Goal: Information Seeking & Learning: Learn about a topic

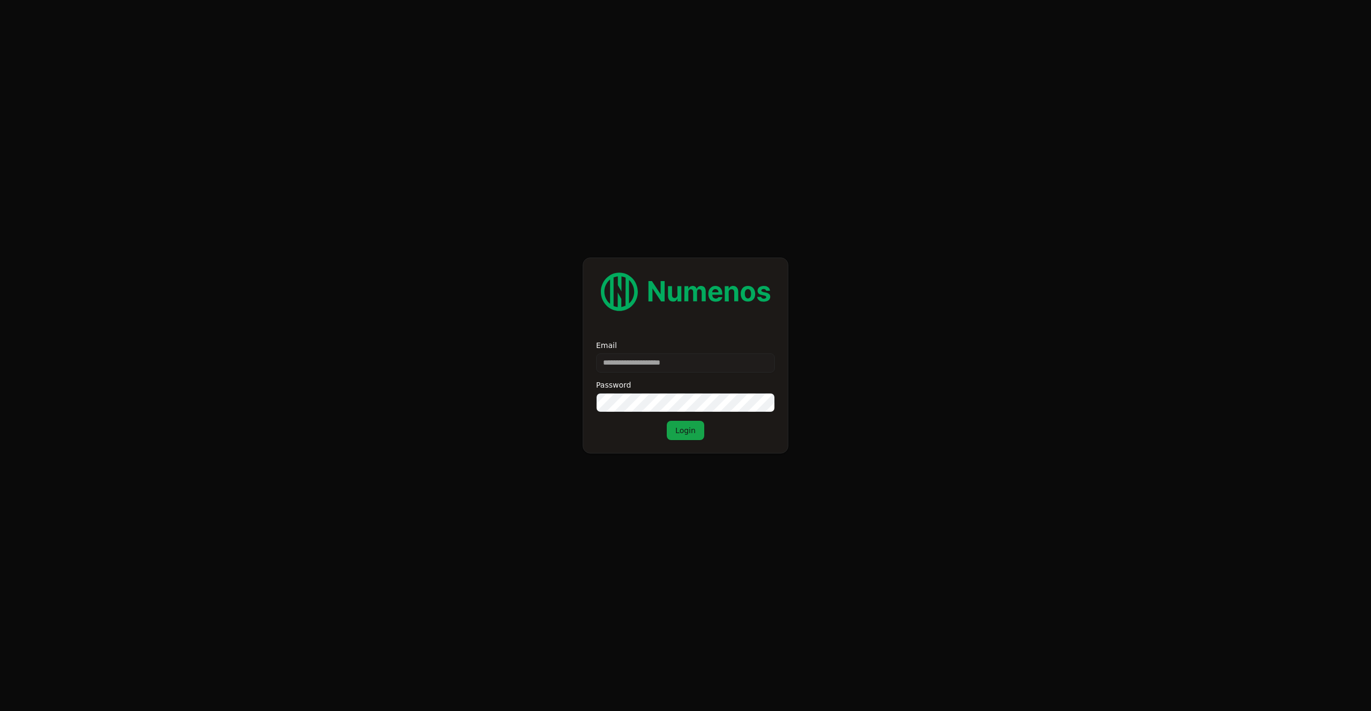
click at [688, 376] on div "Email Password Login" at bounding box center [685, 391] width 179 height 99
click at [694, 366] on input "Email" at bounding box center [685, 363] width 179 height 19
type input "*"
click at [639, 365] on input "Email" at bounding box center [685, 363] width 179 height 19
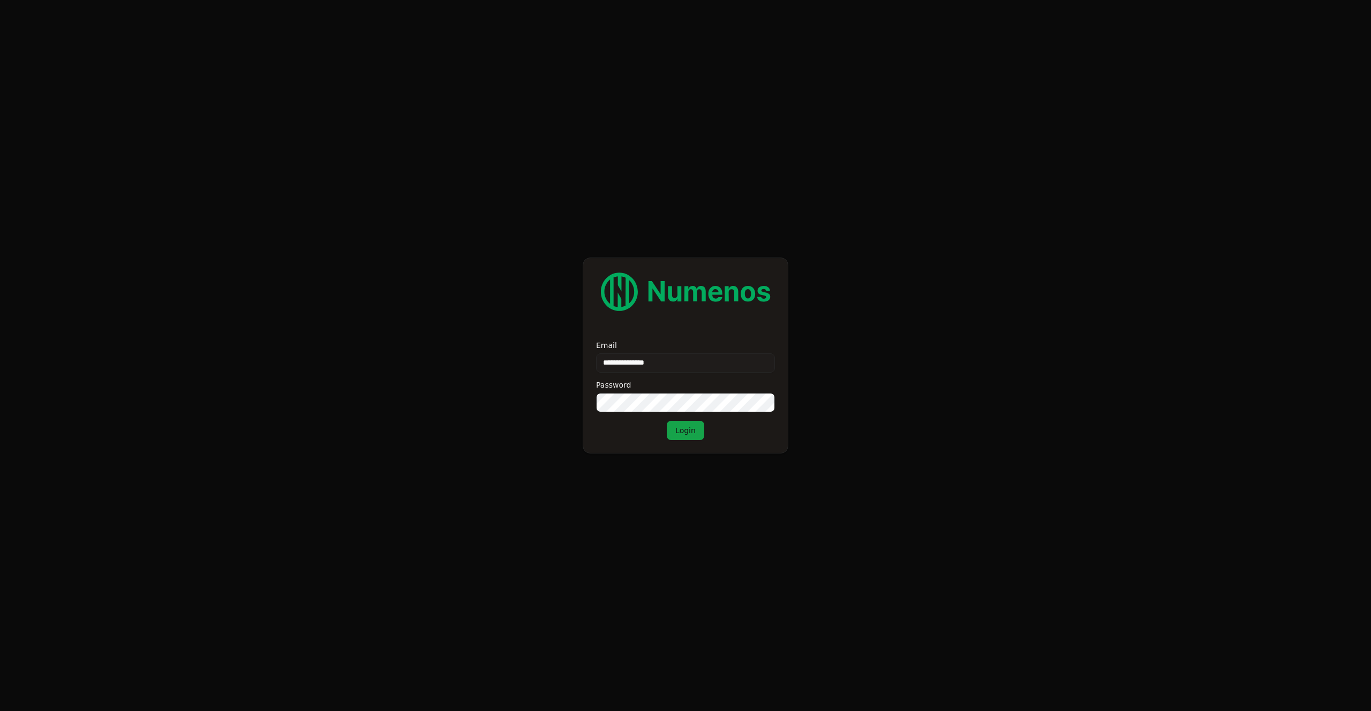
type input "**********"
click at [682, 429] on button "Login" at bounding box center [685, 430] width 37 height 19
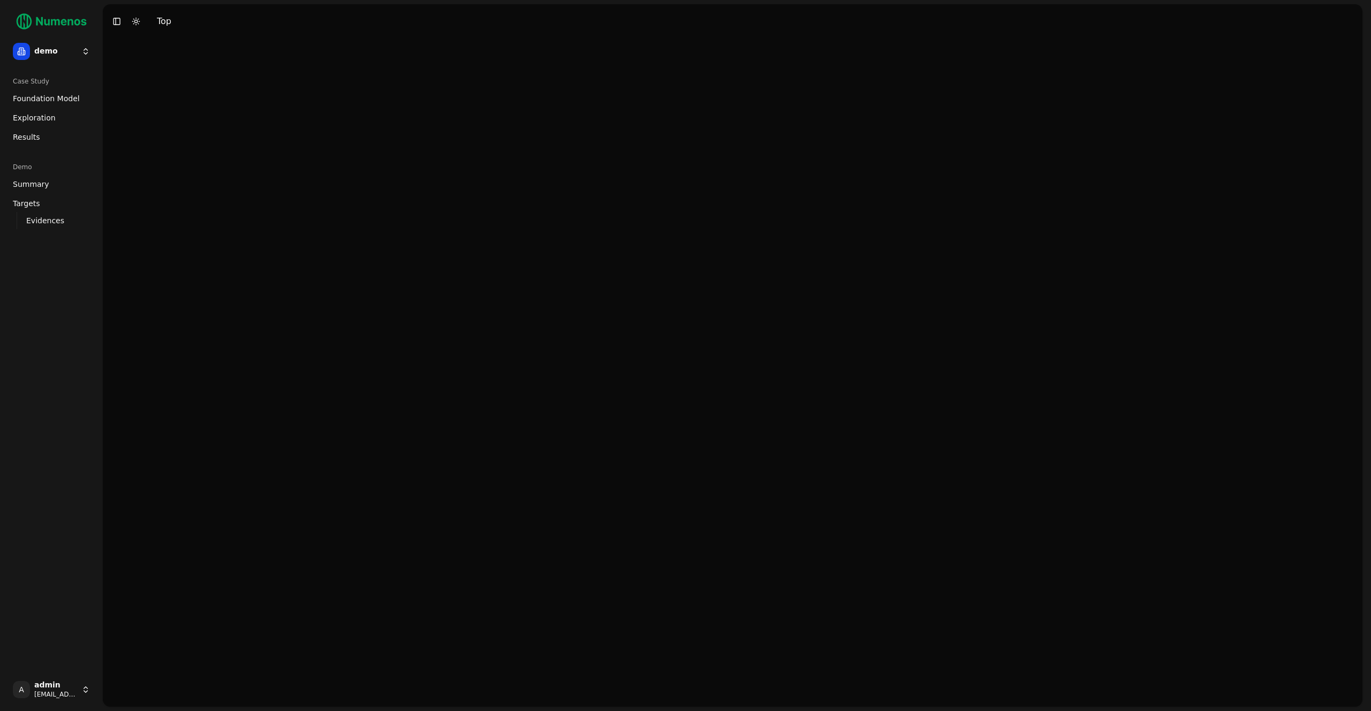
click at [50, 118] on span "Exploration" at bounding box center [34, 117] width 43 height 11
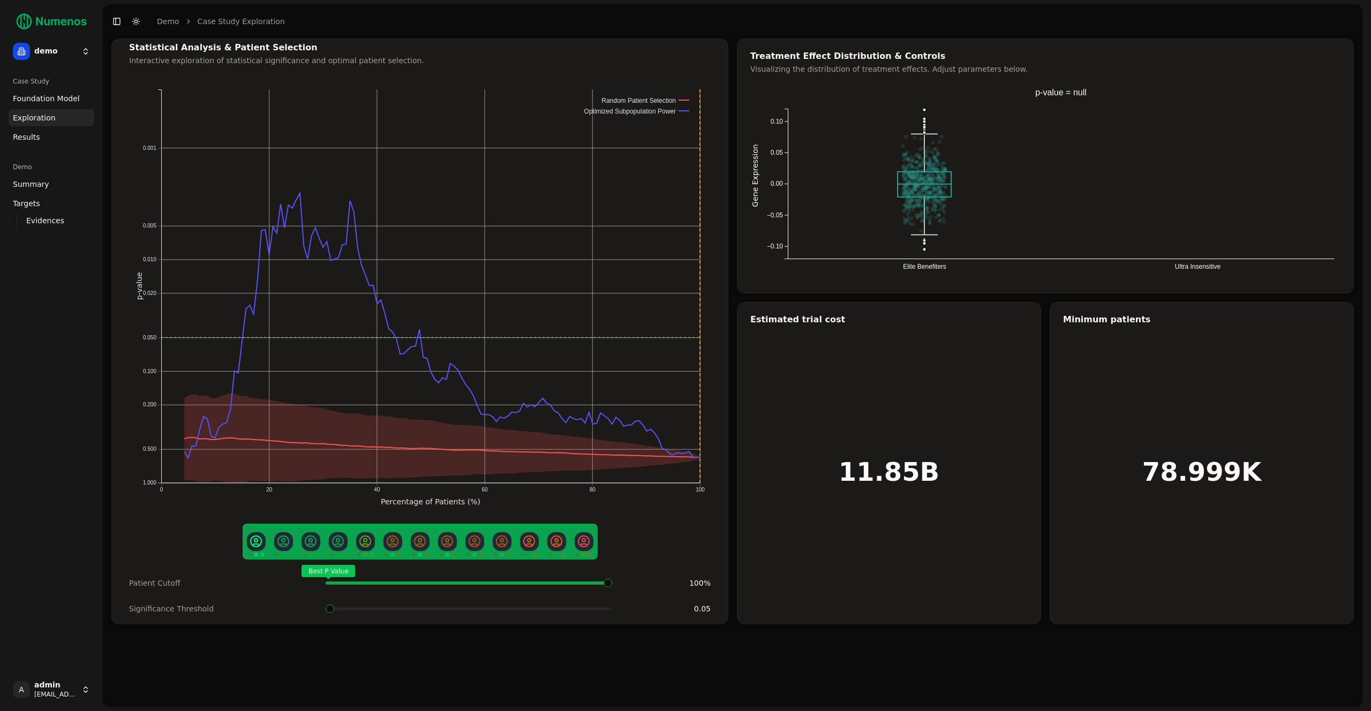
click at [51, 51] on html "demo Case Study Foundation Model Exploration Dosage Effect Results Demo Summary…" at bounding box center [685, 355] width 1371 height 711
click at [137, 95] on div "prime" at bounding box center [156, 92] width 115 height 21
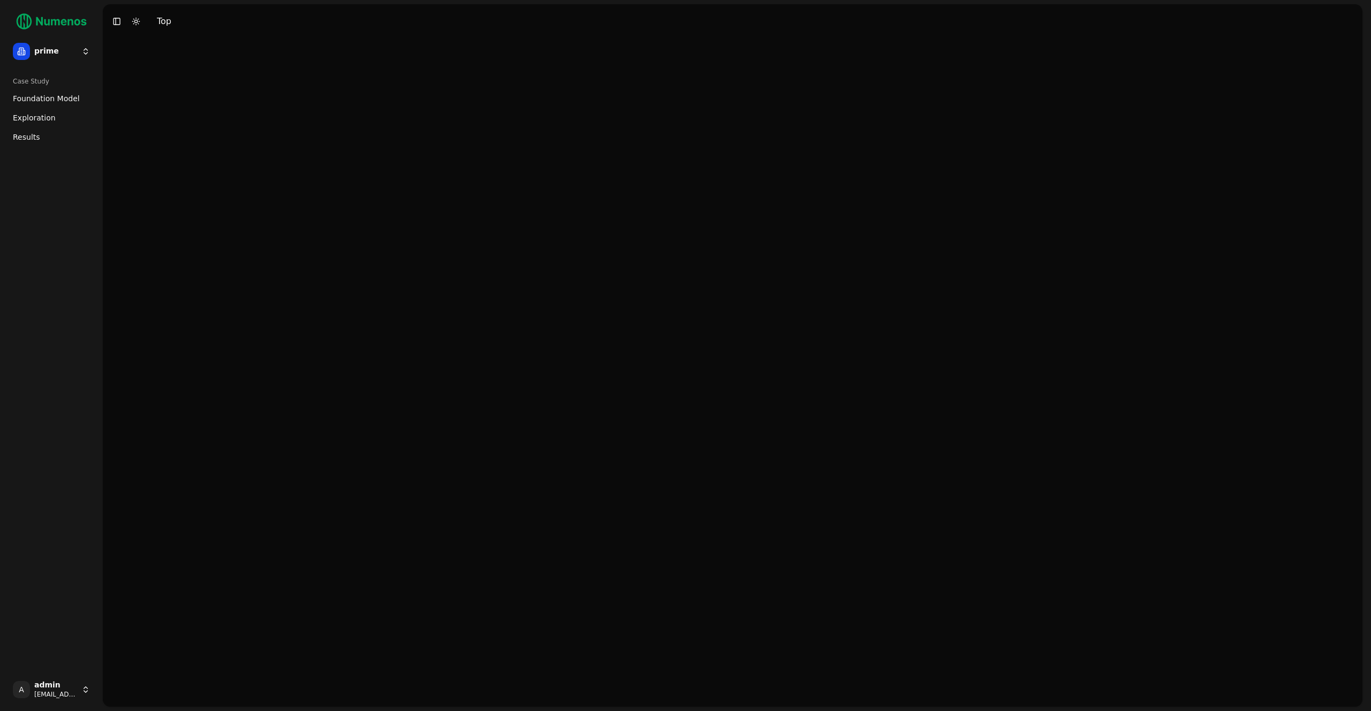
click at [49, 98] on span "Foundation Model" at bounding box center [46, 98] width 67 height 11
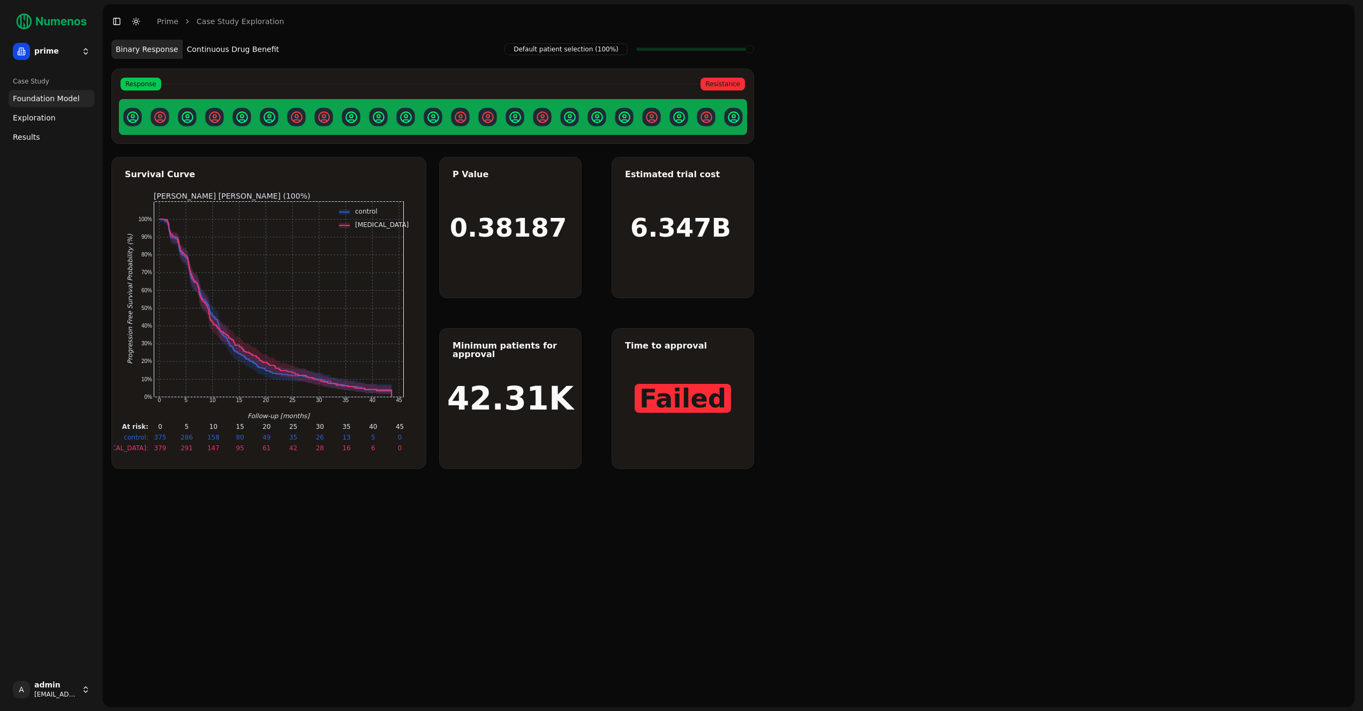
click at [49, 113] on span "Exploration" at bounding box center [34, 117] width 43 height 11
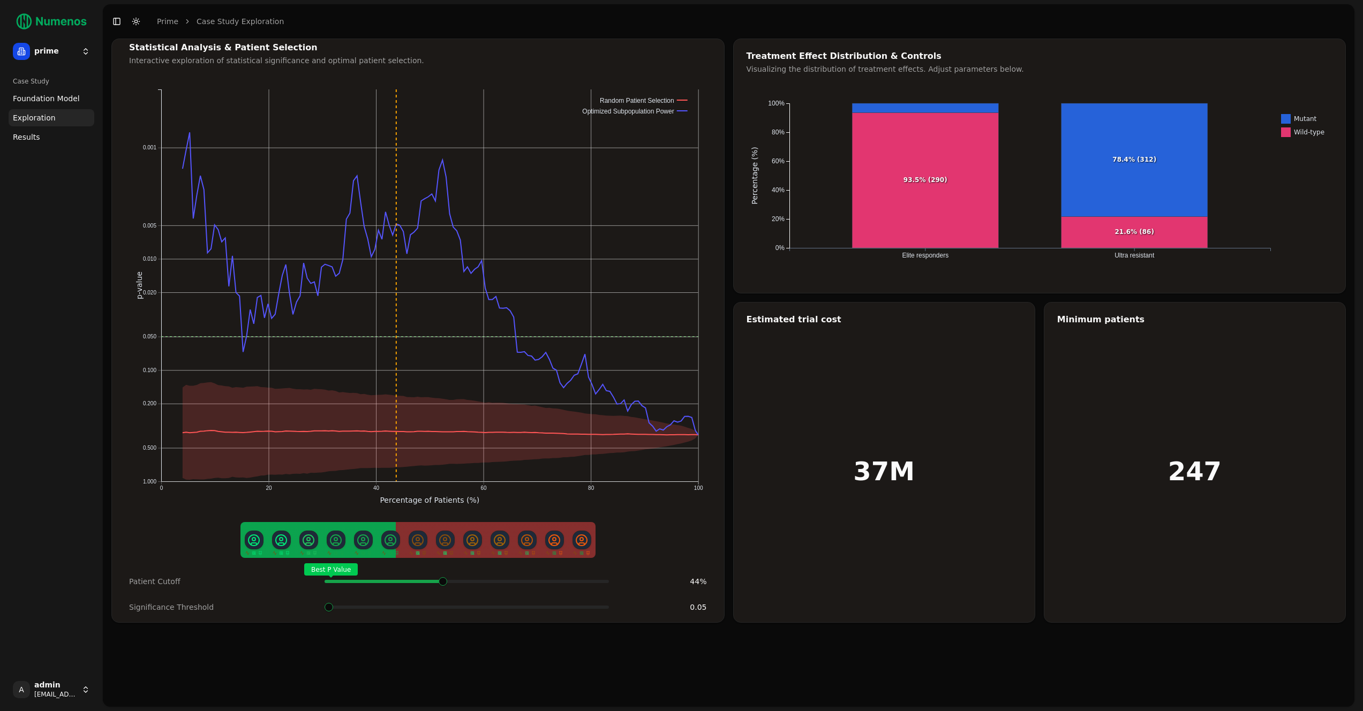
click at [444, 583] on span at bounding box center [445, 582] width 2 height 4
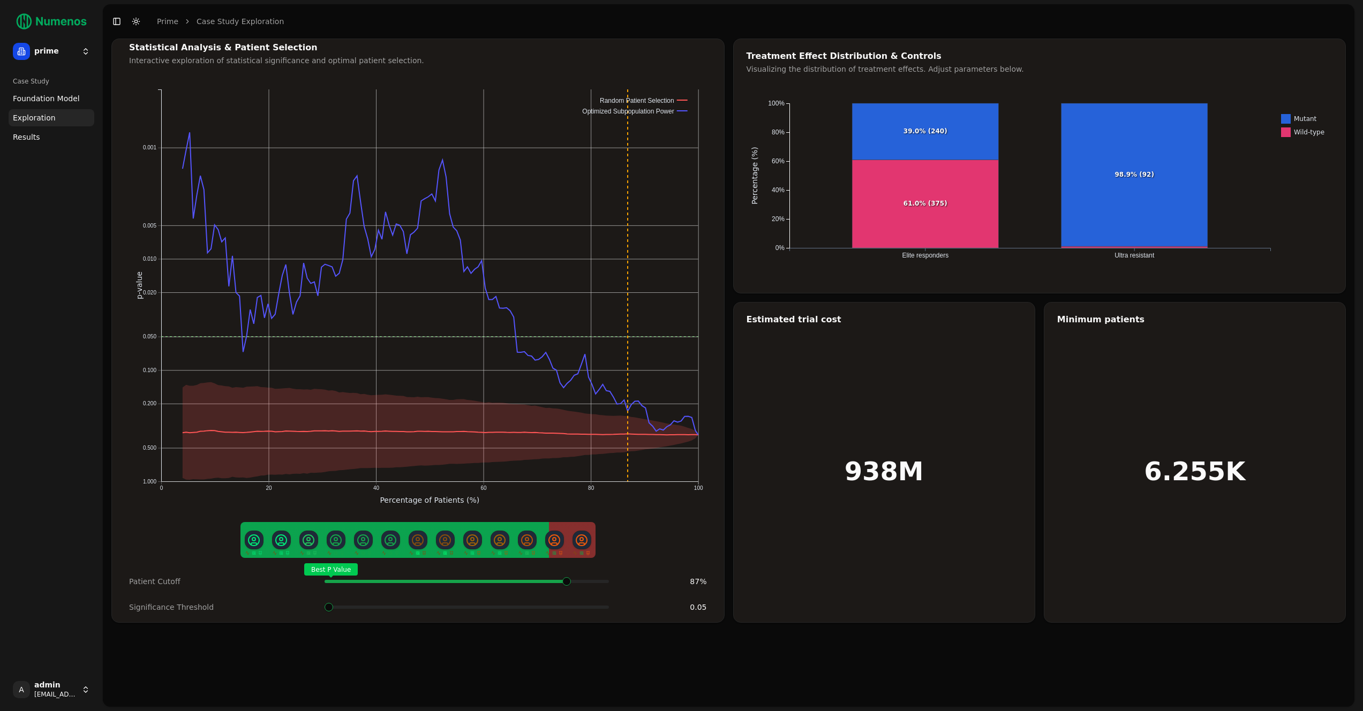
click at [446, 584] on span at bounding box center [445, 582] width 2 height 4
click at [60, 52] on html "prime Case Study Foundation Model Exploration Dosage Effect Results A admin dem…" at bounding box center [681, 355] width 1363 height 711
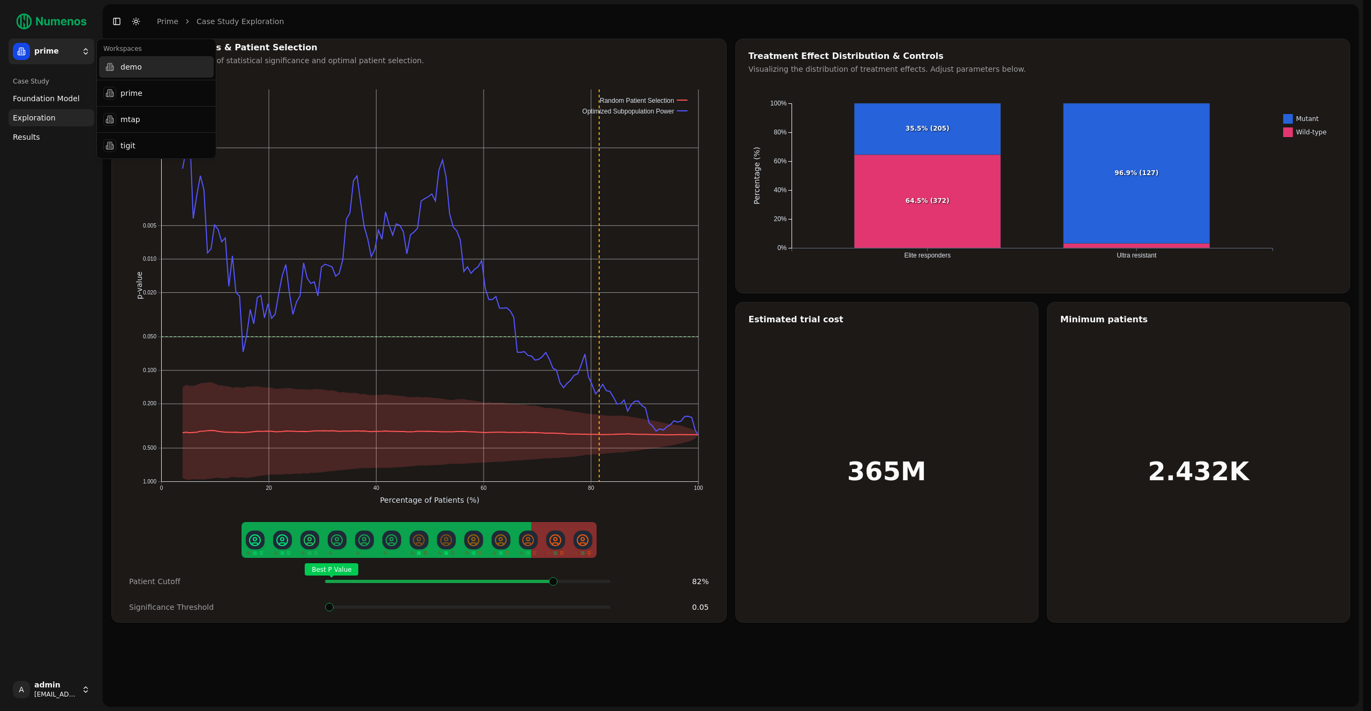
click at [149, 64] on div "demo" at bounding box center [156, 66] width 115 height 21
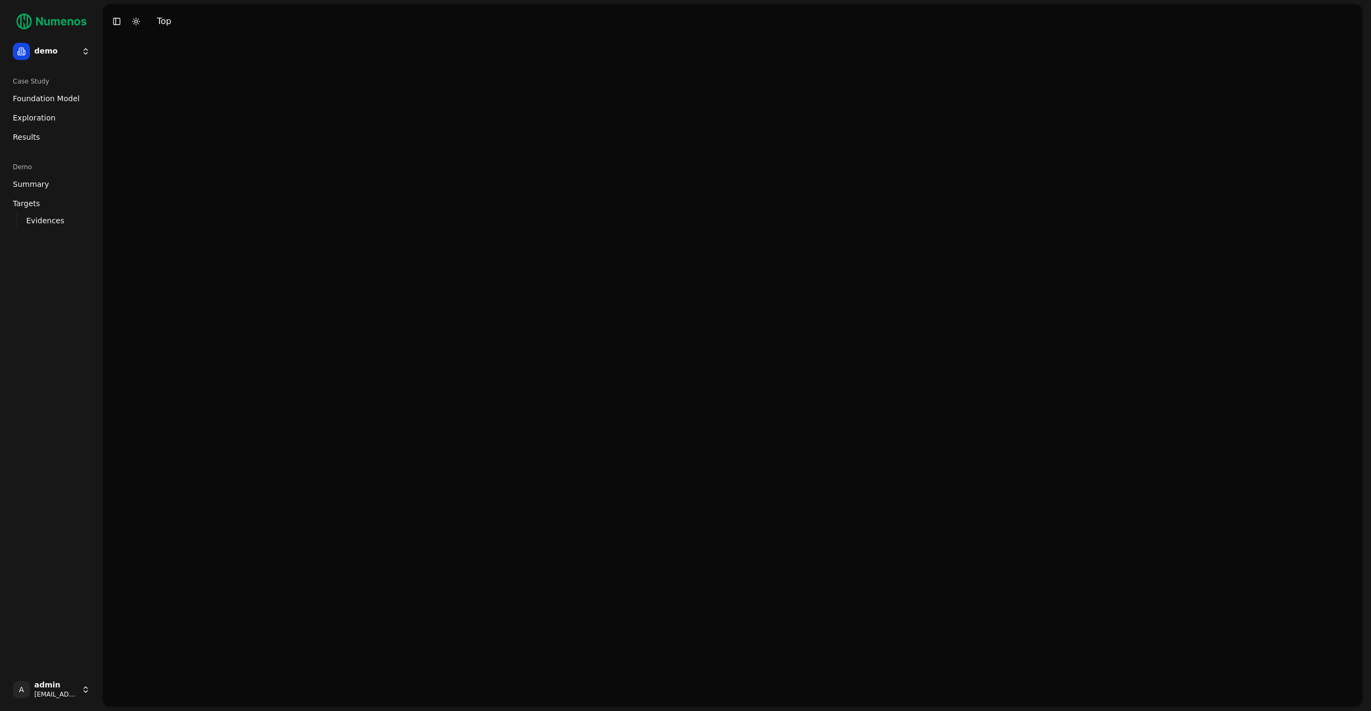
click at [45, 51] on html "demo Case Study Foundation Model Exploration Dosage Effect Results Demo Summary…" at bounding box center [685, 355] width 1371 height 711
click at [162, 127] on div "mtap" at bounding box center [156, 119] width 115 height 21
click at [72, 56] on html "mtap Case Study Foundation Model Exploration Dosage Effect Results A admin demo…" at bounding box center [685, 355] width 1371 height 711
click at [167, 146] on div "tigit" at bounding box center [156, 145] width 115 height 21
click at [69, 57] on html "tigit Case Study Foundation Model Exploration Dosage Effect Results A admin dem…" at bounding box center [685, 355] width 1371 height 711
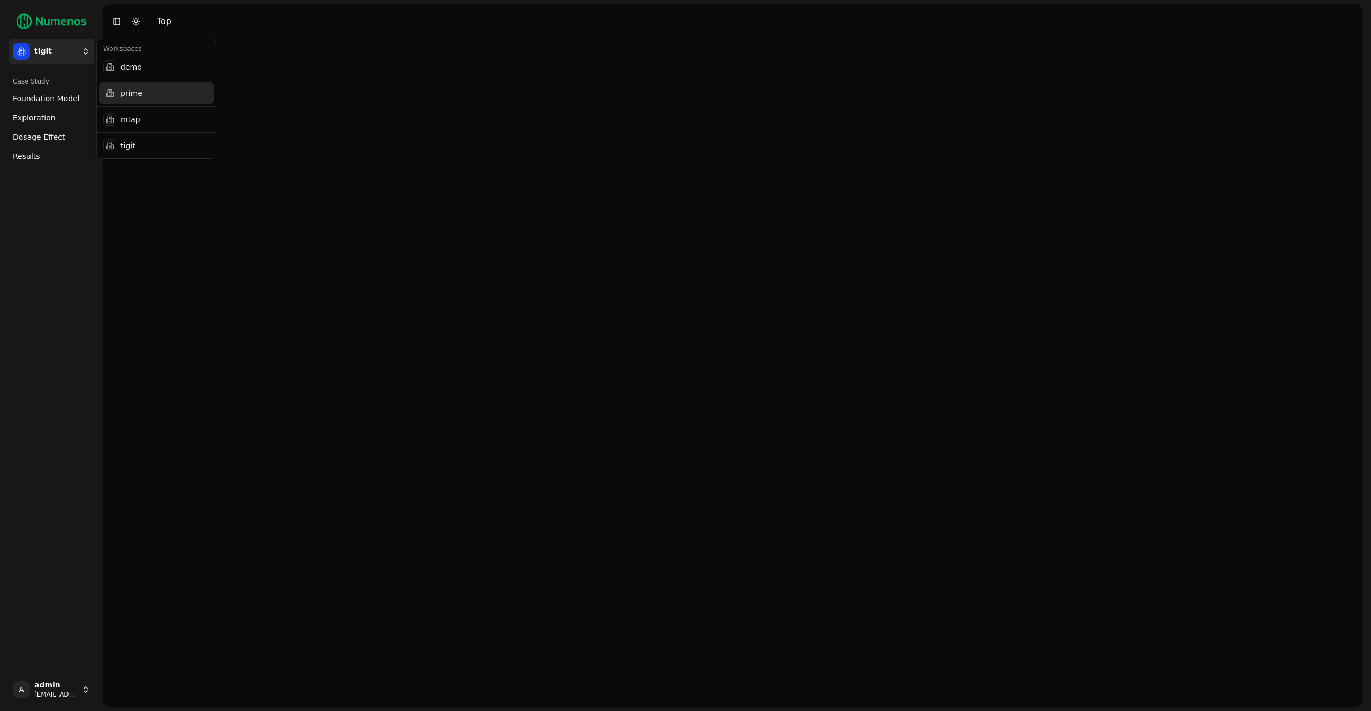
click at [154, 94] on div "prime" at bounding box center [156, 92] width 115 height 21
click at [71, 55] on html "prime Case Study Foundation Model Exploration Dosage Effect Results A admin dem…" at bounding box center [685, 355] width 1371 height 711
click at [160, 69] on div "demo" at bounding box center [156, 66] width 115 height 21
click at [76, 258] on div "Case Study Foundation Model Exploration Dosage Effect Results Demo Summary Targ…" at bounding box center [51, 371] width 94 height 604
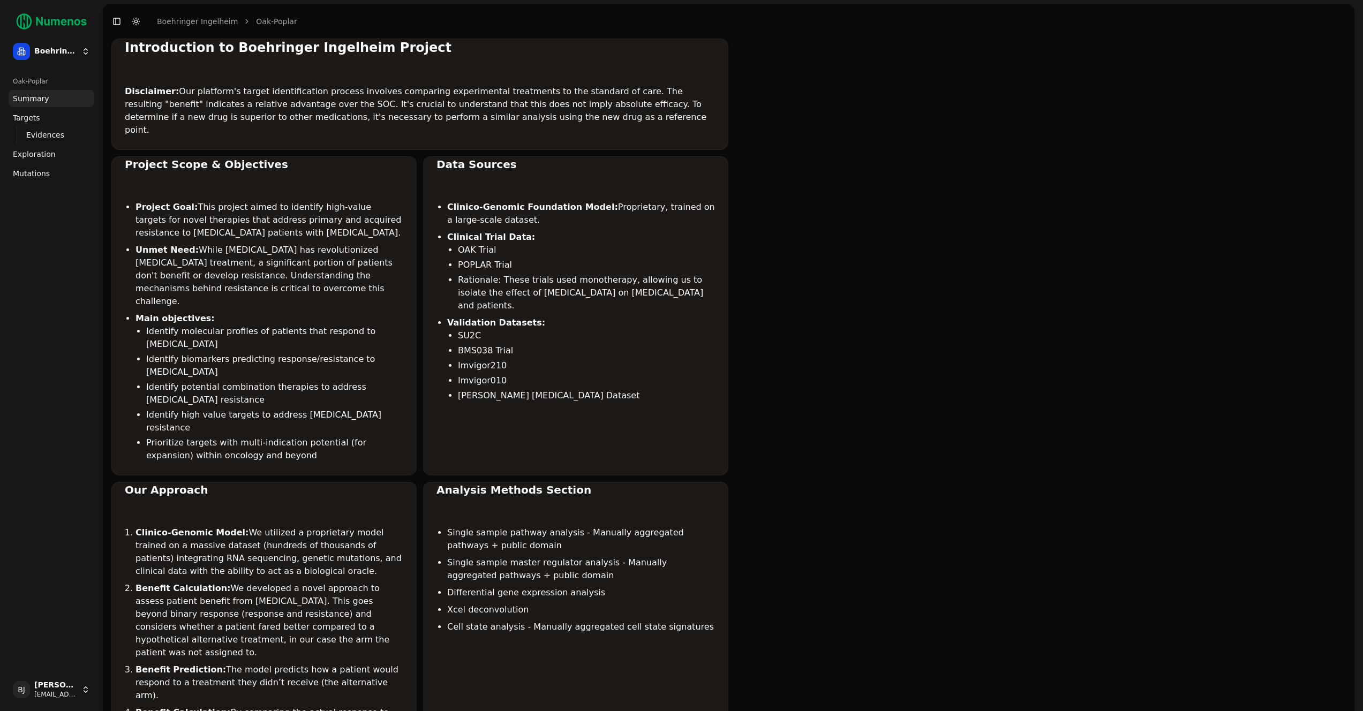
click at [62, 685] on html "Boehringer Ingelheim Oak-Poplar Summary Targets Evidences Exploration Mutations…" at bounding box center [681, 694] width 1363 height 1389
click at [144, 684] on div "Log out" at bounding box center [156, 691] width 115 height 17
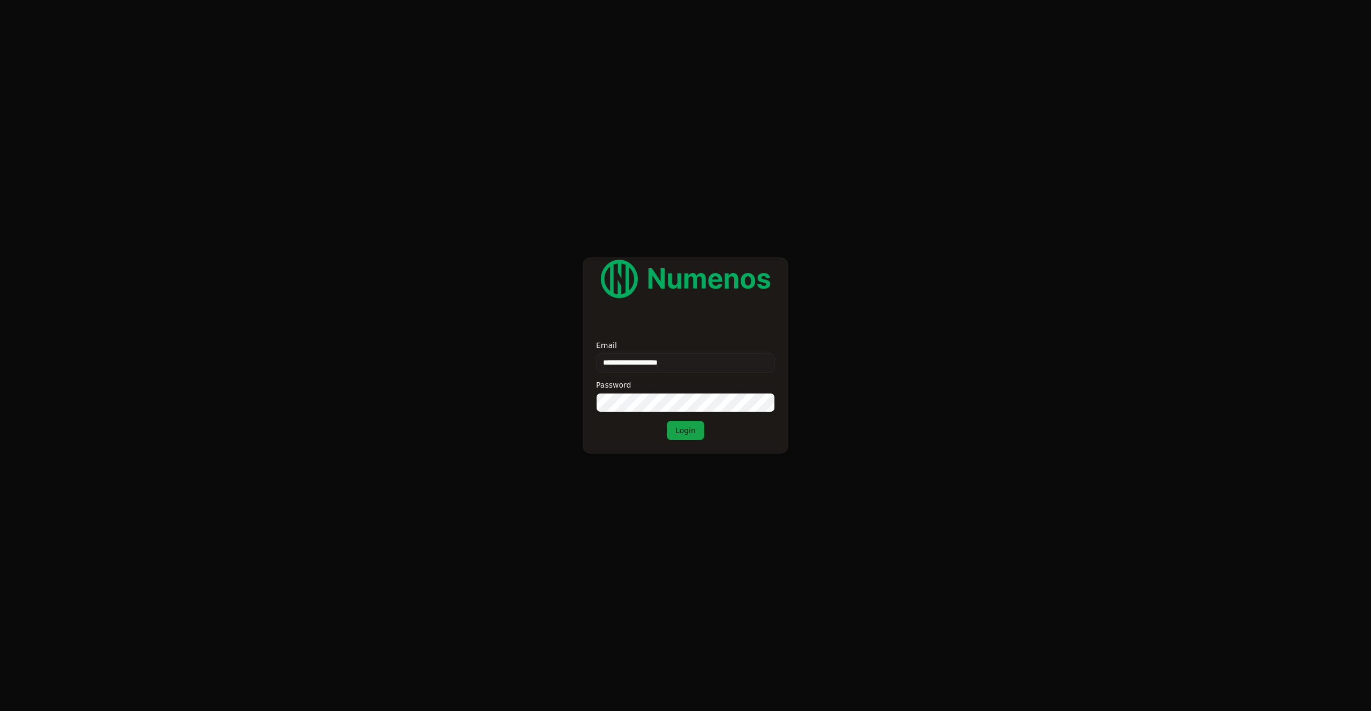
click at [700, 359] on input "**********" at bounding box center [685, 363] width 179 height 19
type input "*****"
type input "**********"
click at [685, 432] on button "Login" at bounding box center [685, 430] width 37 height 19
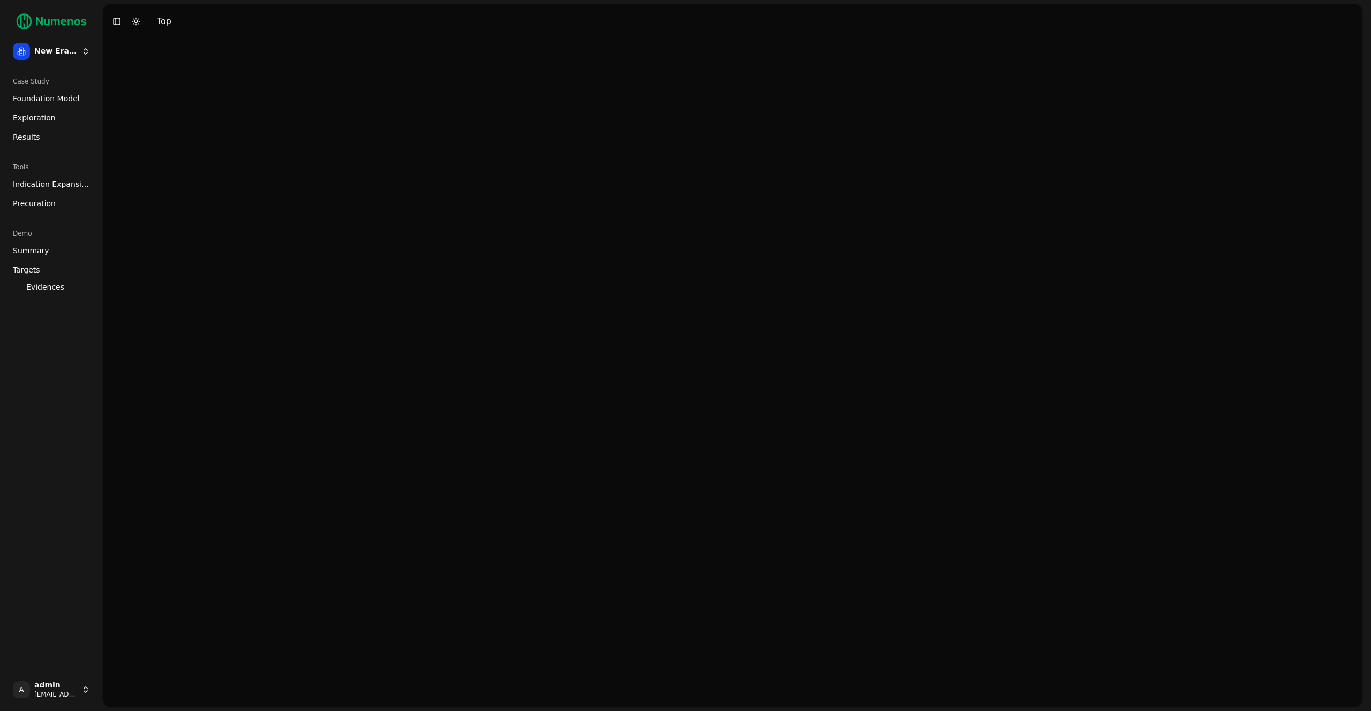
click at [58, 181] on span "Indication Expansion" at bounding box center [51, 184] width 77 height 11
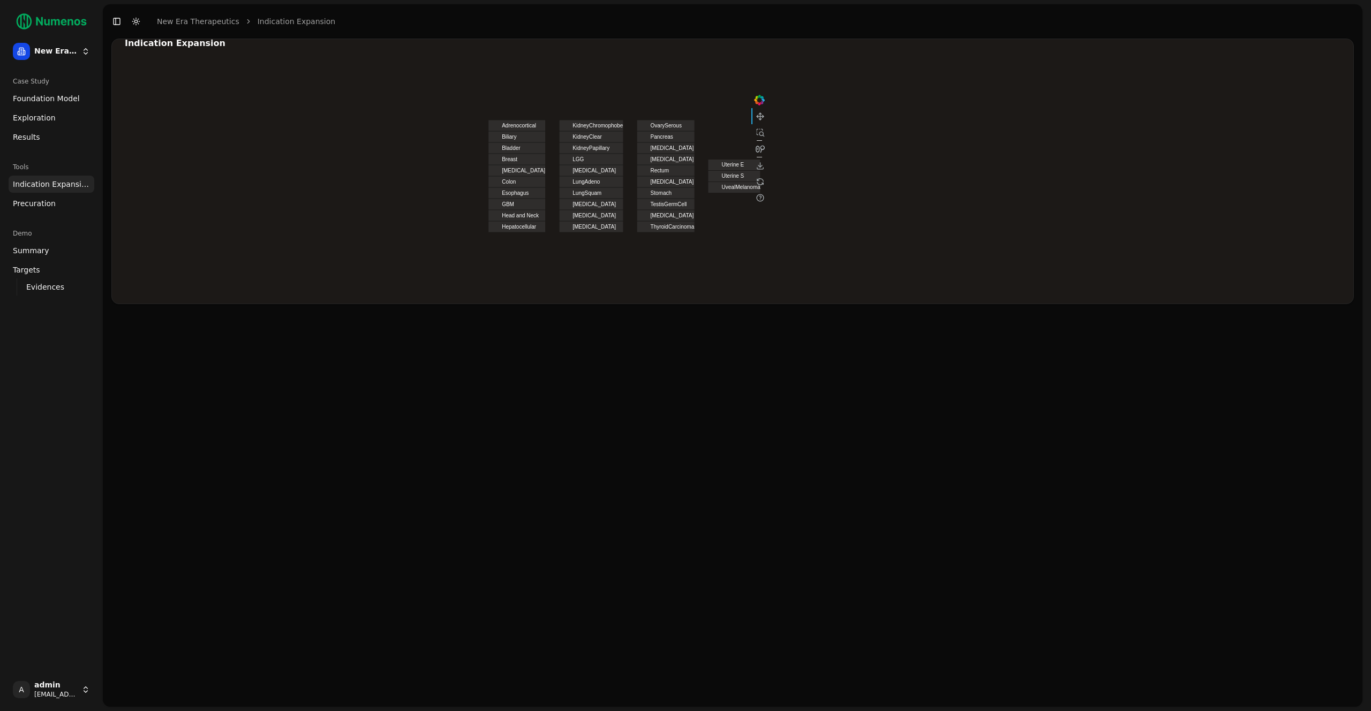
click at [26, 115] on span "Exploration" at bounding box center [34, 117] width 43 height 11
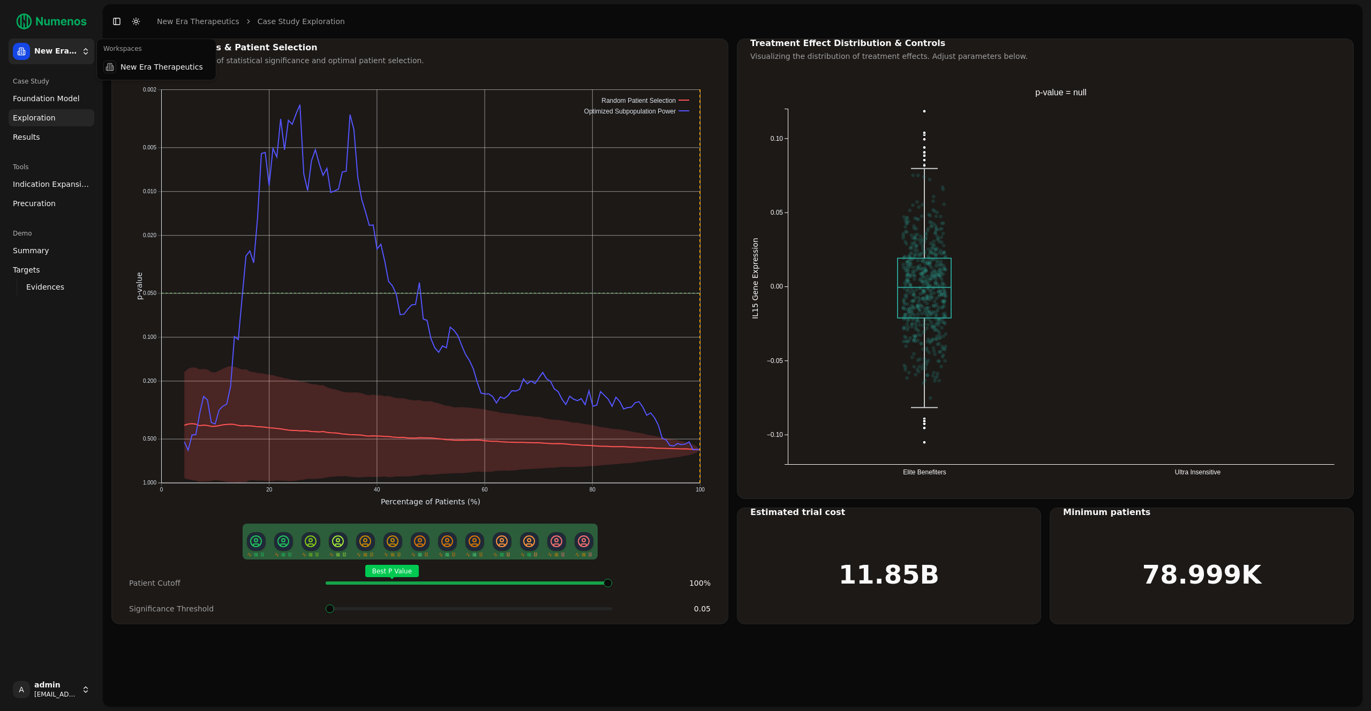
click at [41, 52] on html "New Era Therapeutics Case Study Foundation Model Exploration Results Tools Indi…" at bounding box center [685, 355] width 1371 height 711
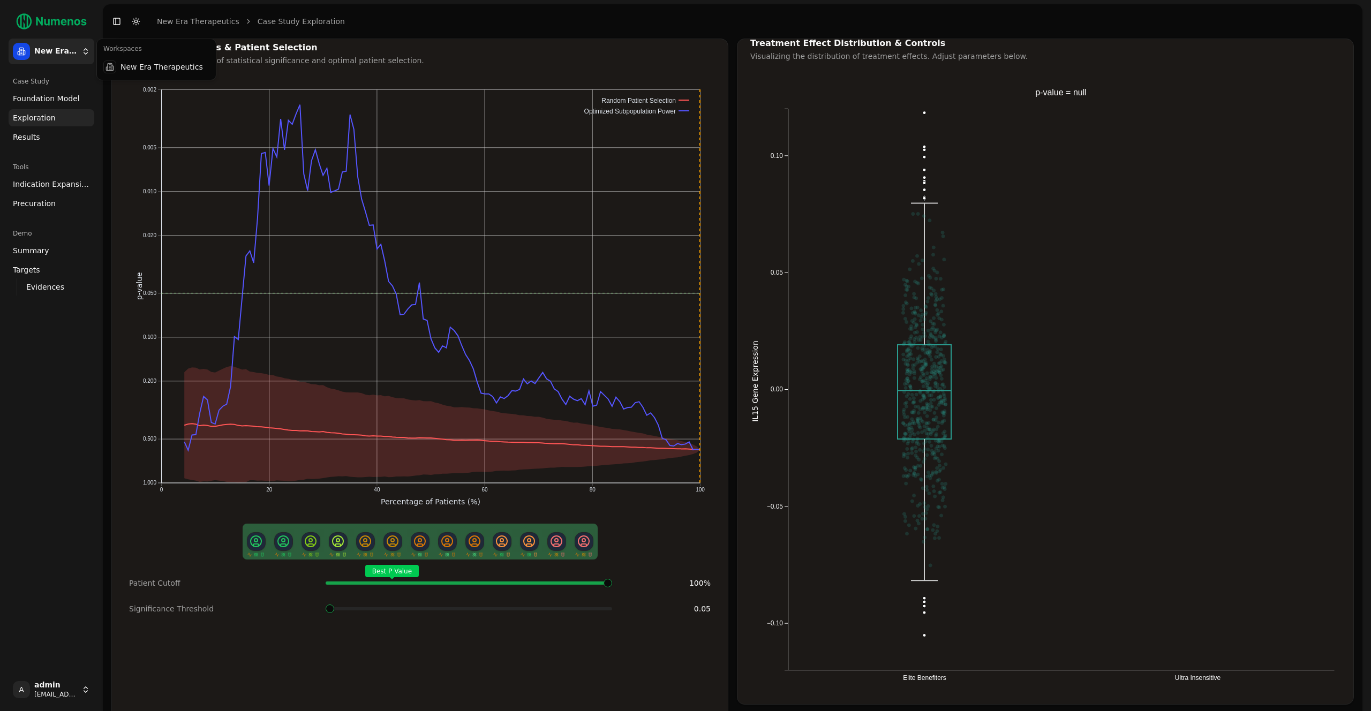
click at [59, 378] on html "New Era Therapeutics Case Study Foundation Model Exploration Results Tools Indi…" at bounding box center [685, 389] width 1371 height 778
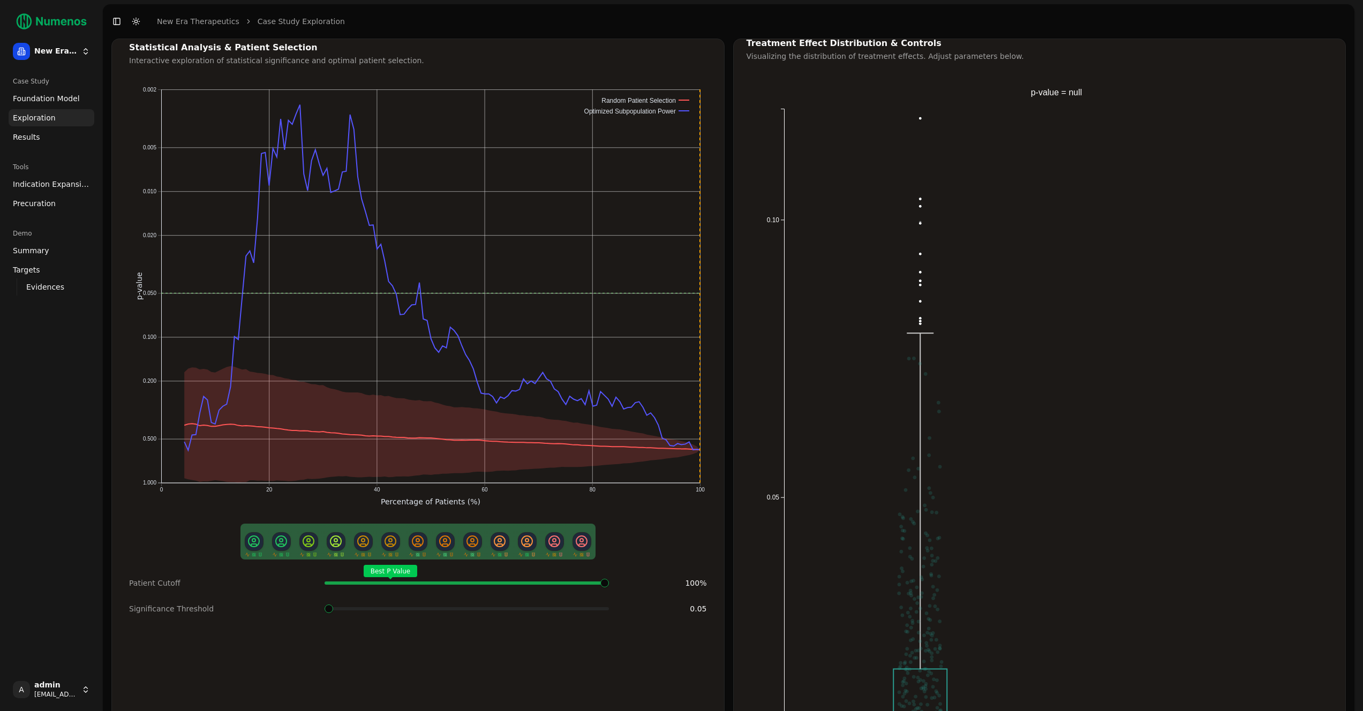
click at [59, 369] on div "Case Study Foundation Model Exploration Results Tools Indication Expansion Prec…" at bounding box center [51, 371] width 94 height 604
click at [37, 200] on span "Precuration" at bounding box center [34, 203] width 43 height 11
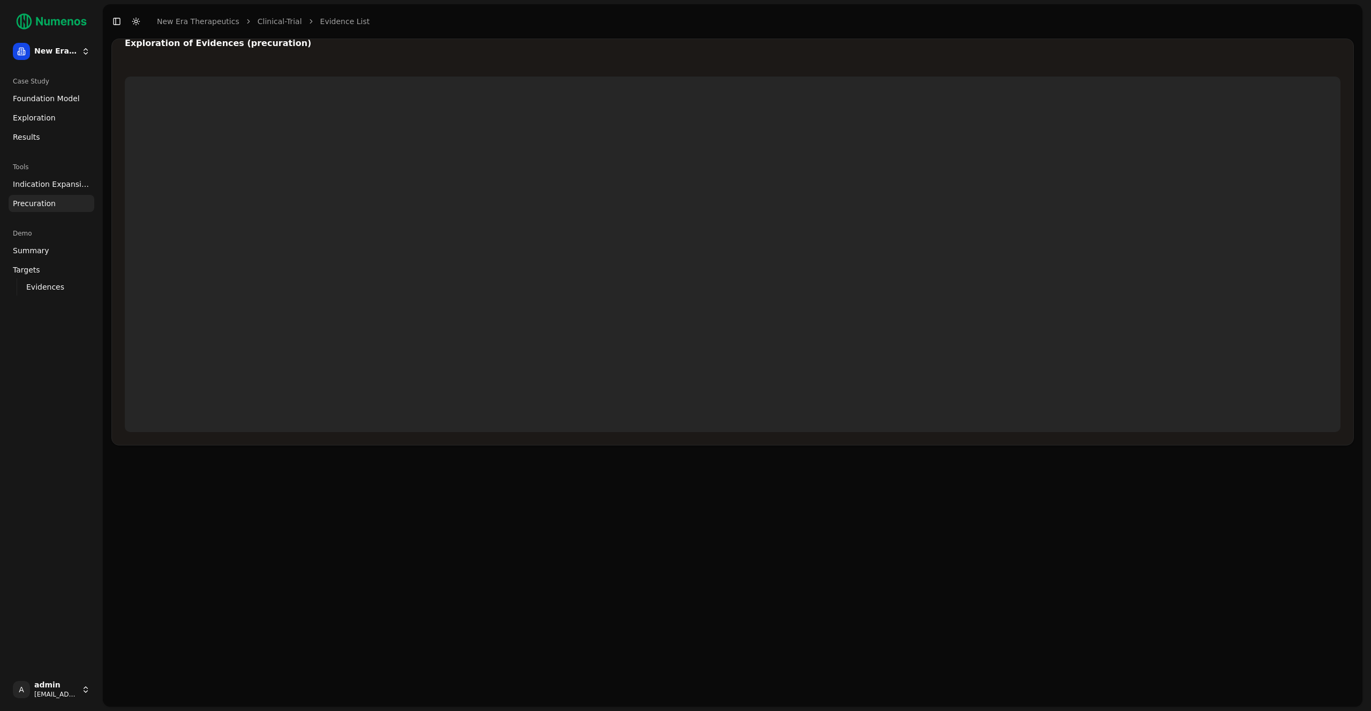
click at [48, 188] on span "Indication Expansion" at bounding box center [51, 184] width 77 height 11
